Goal: Register for event/course

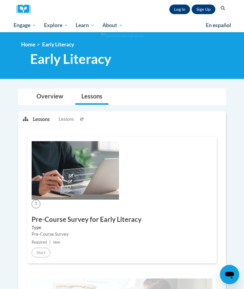
click at [174, 11] on link "Log In" at bounding box center [179, 10] width 21 height 10
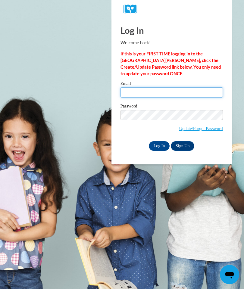
click at [161, 88] on input "Email" at bounding box center [171, 92] width 102 height 10
type input "irinao@alum.mit.edu"
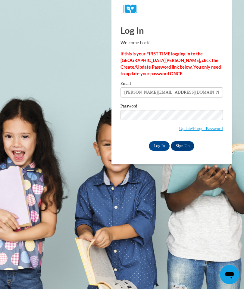
click at [158, 143] on input "Log In" at bounding box center [159, 146] width 21 height 10
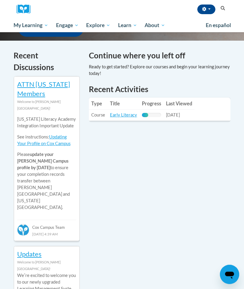
scroll to position [185, 0]
click at [0, 0] on span "For Educators" at bounding box center [0, 0] width 0 height 0
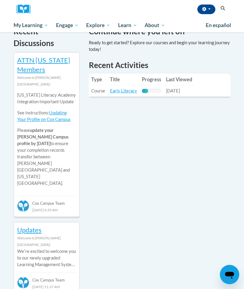
click at [0, 0] on span "All Courses" at bounding box center [0, 0] width 0 height 0
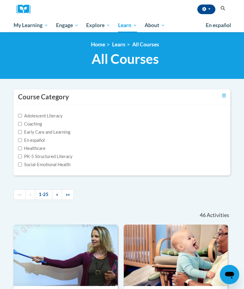
click at [18, 114] on input "Adolescent Literacy" at bounding box center [20, 116] width 4 height 4
checkbox input "true"
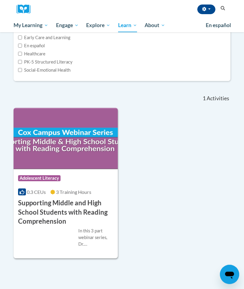
scroll to position [94, 0]
click at [96, 235] on div "In this 3 part webinar series, Dr. [PERSON_NAME] explains and demonstrates vari…" at bounding box center [95, 237] width 35 height 20
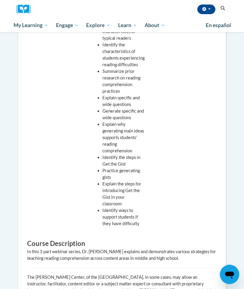
scroll to position [376, 0]
click at [17, 288] on div "Overview Cost 100% Free Time to complete 3 Hours Provides a Certificate of Trai…" at bounding box center [122, 80] width 217 height 533
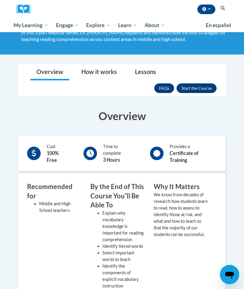
scroll to position [82, 0]
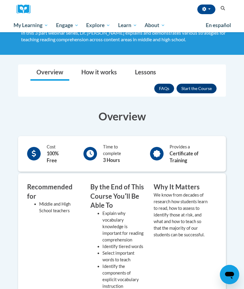
click at [193, 88] on button "Enroll" at bounding box center [196, 89] width 40 height 10
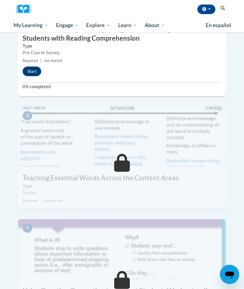
scroll to position [249, 0]
click at [32, 69] on button "Start" at bounding box center [32, 71] width 19 height 10
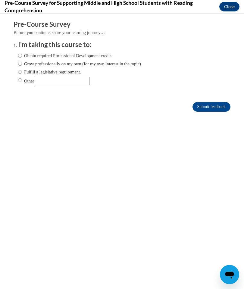
scroll to position [0, 0]
click at [21, 61] on input "Grow professionally on my own (for my own interest in the topic)." at bounding box center [20, 63] width 4 height 7
radio input "true"
click at [214, 108] on input "Submit feedback" at bounding box center [211, 107] width 38 height 10
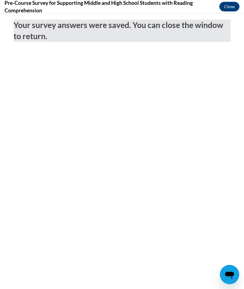
click at [229, 5] on button "Close" at bounding box center [229, 7] width 20 height 10
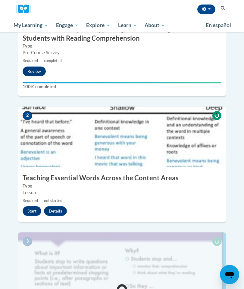
click at [29, 209] on button "Start" at bounding box center [32, 211] width 19 height 10
